Goal: Information Seeking & Learning: Learn about a topic

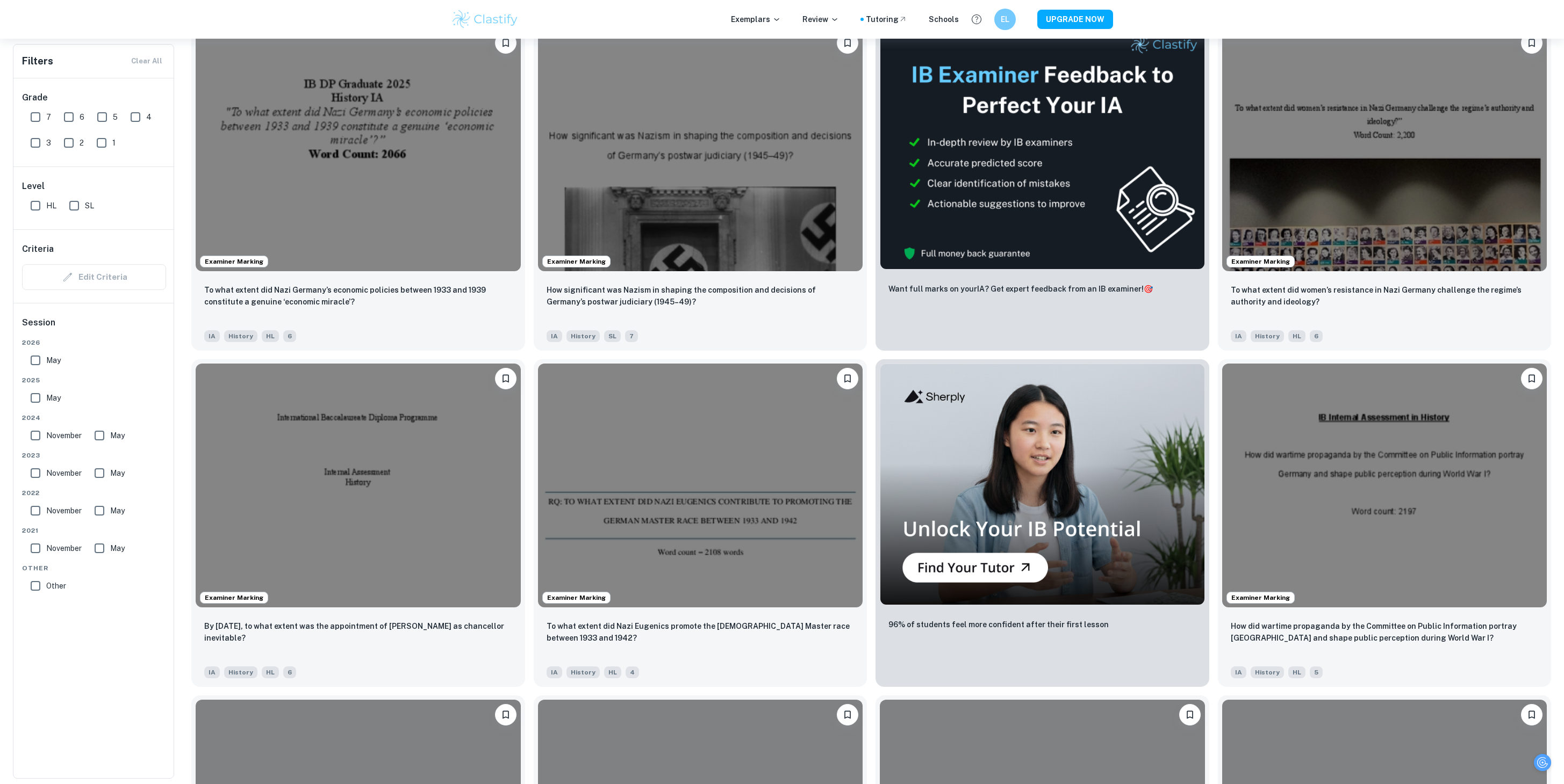
scroll to position [360, 0]
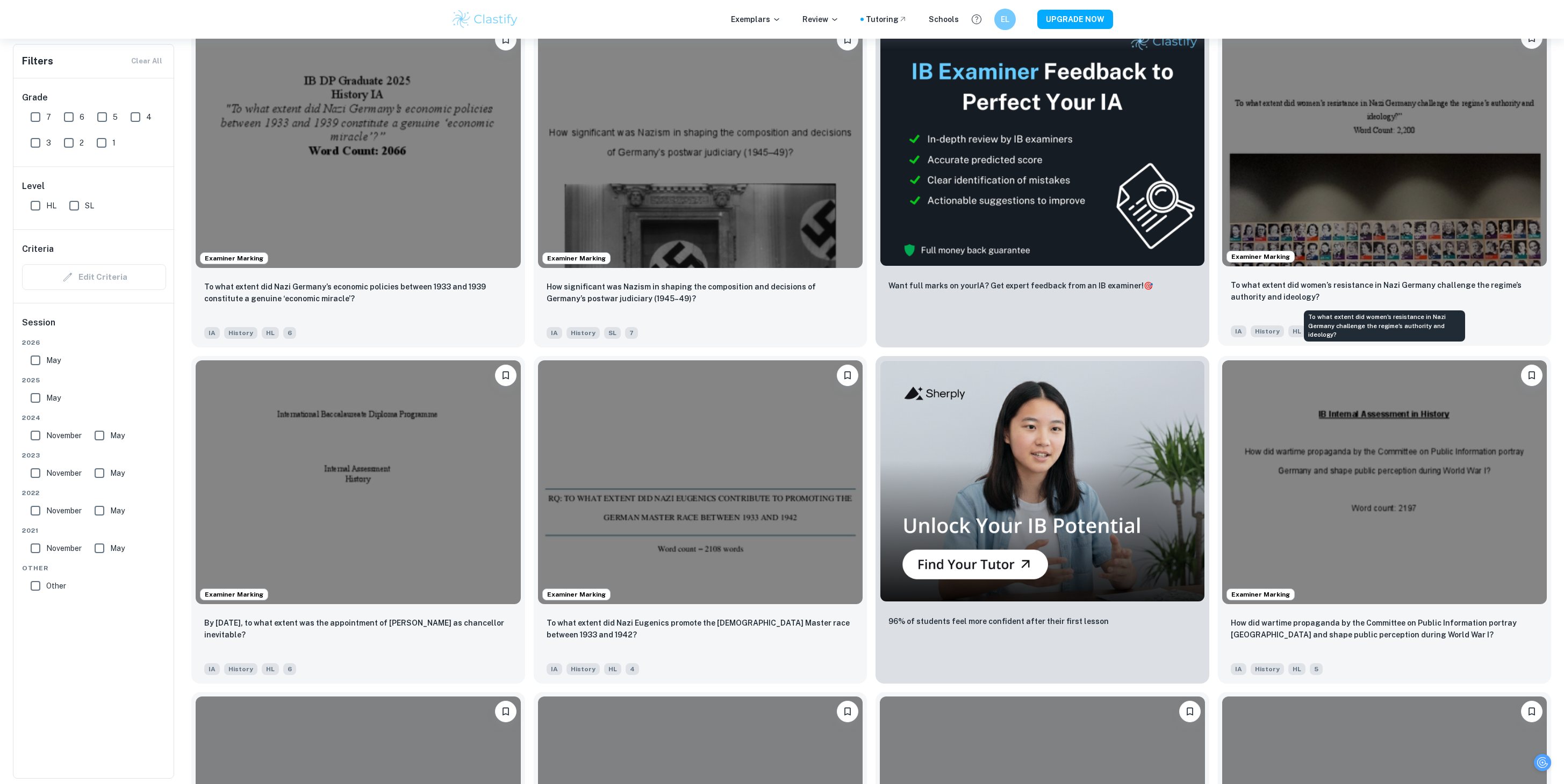
click at [1384, 282] on p "To what extent did women’s resistance in Nazi Germany challenge the regime’s au…" at bounding box center [1384, 291] width 308 height 24
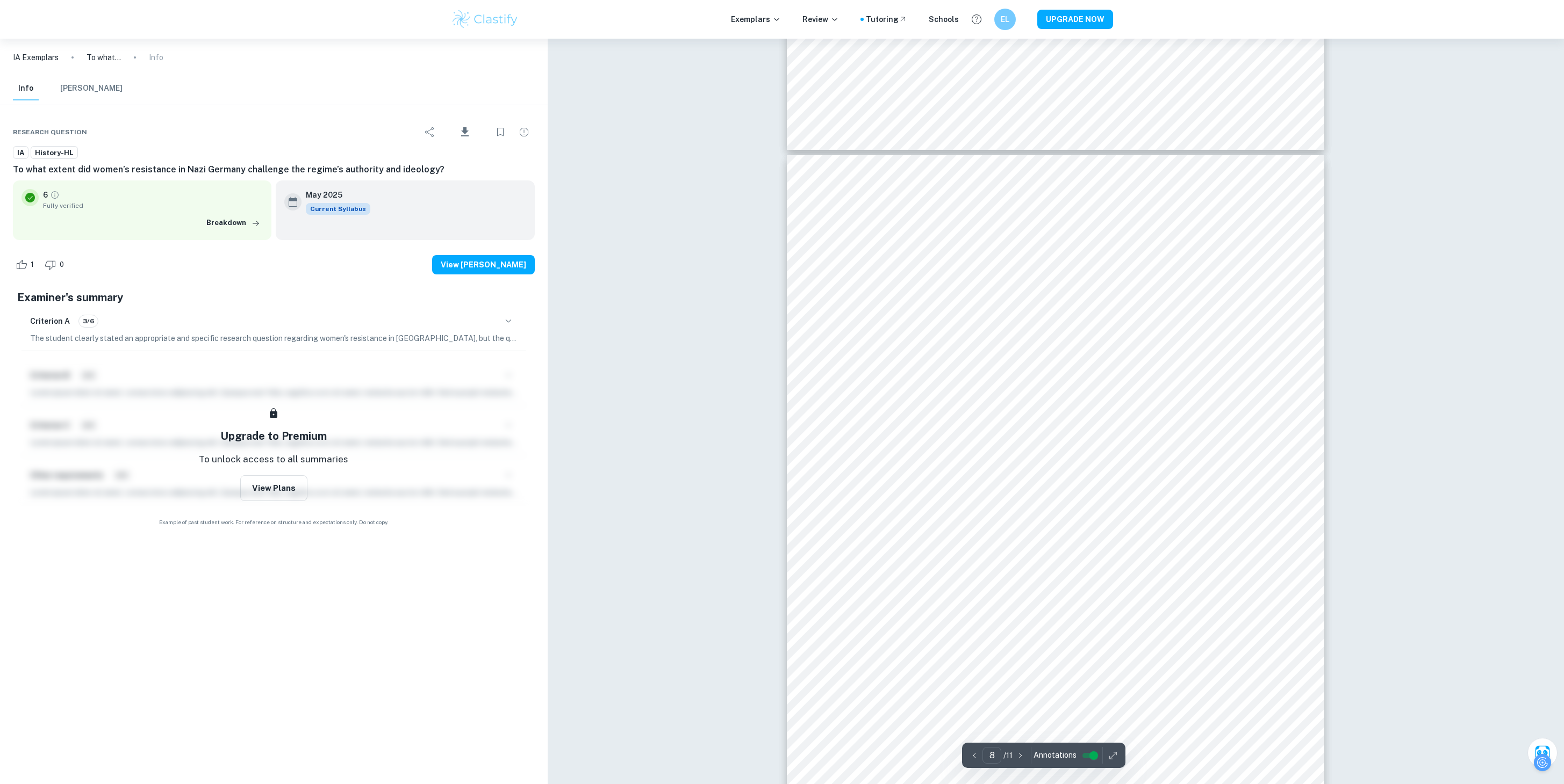
scroll to position [5000, 2]
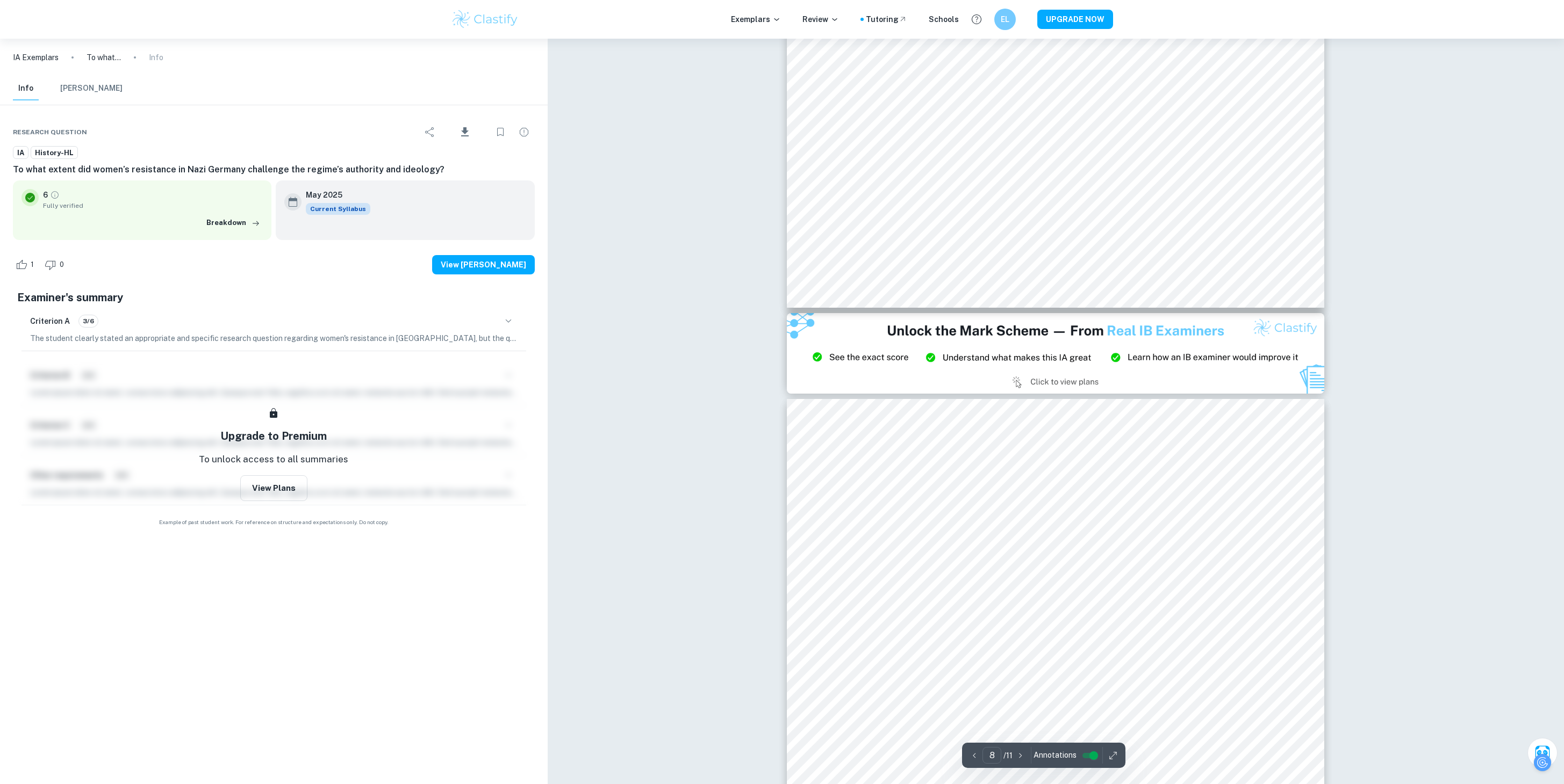
type input "9"
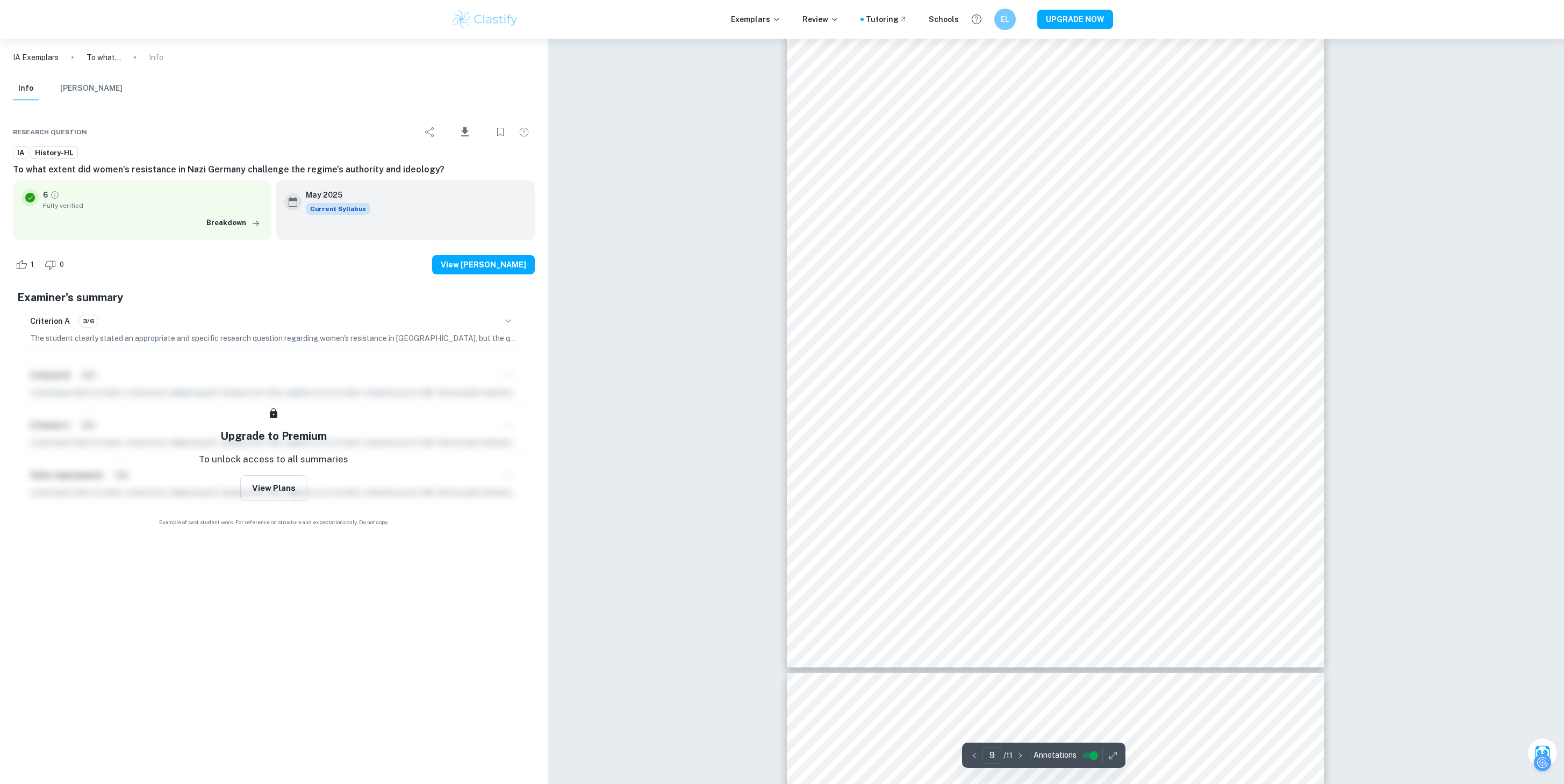
scroll to position [5997, 2]
